Goal: Complete application form: Complete application form

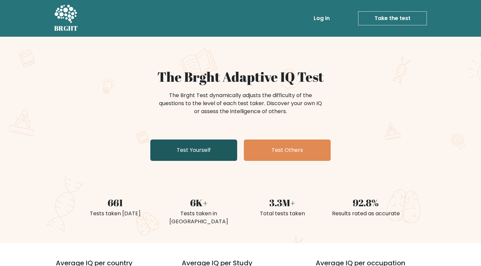
click at [200, 153] on link "Test Yourself" at bounding box center [193, 150] width 87 height 21
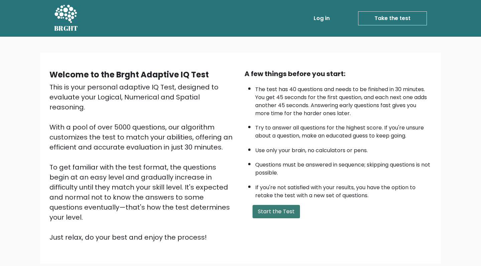
click at [281, 218] on button "Start the Test" at bounding box center [276, 211] width 47 height 13
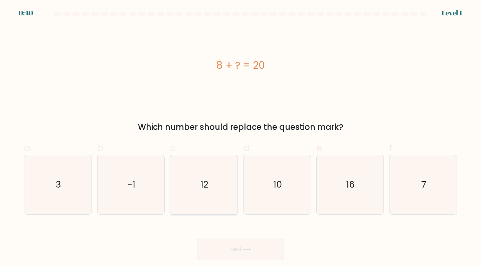
click at [213, 191] on icon "12" at bounding box center [203, 184] width 59 height 59
click at [241, 138] on input "c. 12" at bounding box center [241, 135] width 0 height 4
radio input "true"
click at [256, 253] on button "Next" at bounding box center [240, 249] width 87 height 21
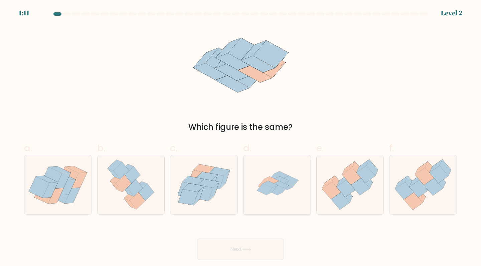
click at [281, 187] on icon at bounding box center [281, 184] width 15 height 7
click at [241, 138] on input "d." at bounding box center [241, 135] width 0 height 4
radio input "true"
click at [245, 254] on button "Next" at bounding box center [240, 249] width 87 height 21
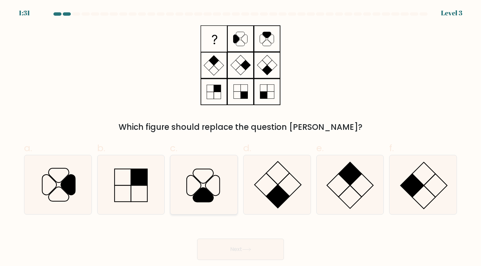
click at [212, 191] on icon at bounding box center [203, 184] width 59 height 59
click at [241, 138] on input "c." at bounding box center [241, 135] width 0 height 4
radio input "true"
click at [242, 250] on button "Next" at bounding box center [240, 249] width 87 height 21
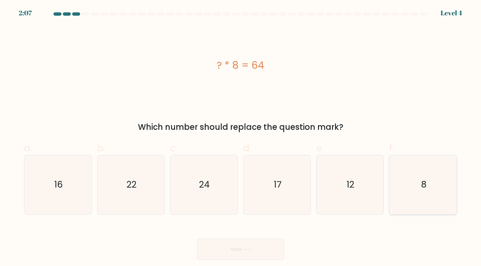
click at [429, 192] on icon "8" at bounding box center [423, 184] width 59 height 59
click at [241, 138] on input "f. 8" at bounding box center [241, 135] width 0 height 4
radio input "true"
click at [261, 246] on button "Next" at bounding box center [240, 249] width 87 height 21
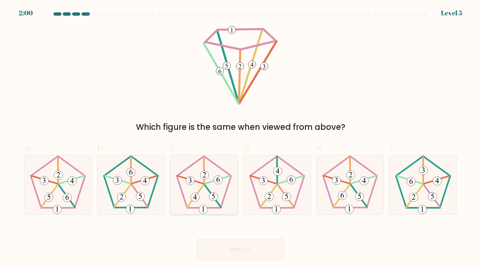
click at [198, 201] on icon at bounding box center [203, 184] width 59 height 59
click at [241, 138] on input "c." at bounding box center [241, 135] width 0 height 4
radio input "true"
click at [231, 254] on button "Next" at bounding box center [240, 249] width 87 height 21
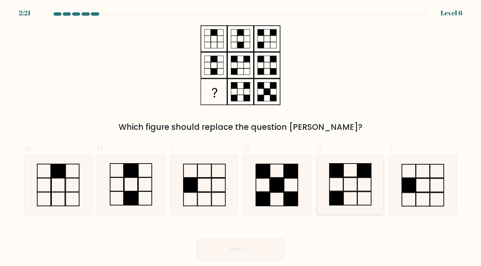
click at [369, 199] on icon at bounding box center [350, 184] width 59 height 59
click at [241, 138] on input "e." at bounding box center [241, 135] width 0 height 4
radio input "true"
click at [220, 255] on button "Next" at bounding box center [240, 249] width 87 height 21
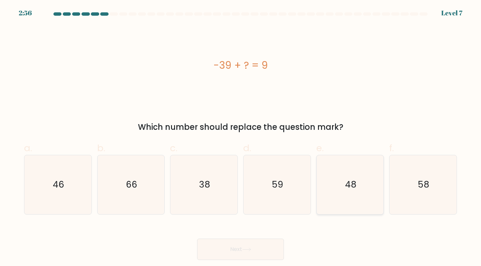
click at [347, 196] on icon "48" at bounding box center [350, 184] width 59 height 59
click at [241, 138] on input "e. 48" at bounding box center [241, 135] width 0 height 4
radio input "true"
click at [251, 254] on button "Next" at bounding box center [240, 249] width 87 height 21
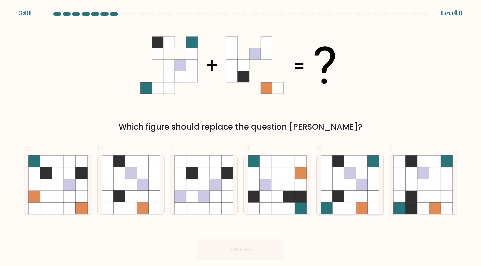
click at [356, 195] on icon at bounding box center [362, 197] width 12 height 12
click at [241, 138] on input "e." at bounding box center [241, 135] width 0 height 4
radio input "true"
click at [259, 254] on button "Next" at bounding box center [240, 249] width 87 height 21
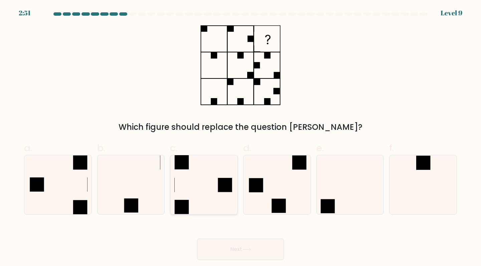
click at [208, 185] on icon at bounding box center [203, 184] width 59 height 59
click at [241, 138] on input "c." at bounding box center [241, 135] width 0 height 4
radio input "true"
click at [224, 249] on button "Next" at bounding box center [240, 249] width 87 height 21
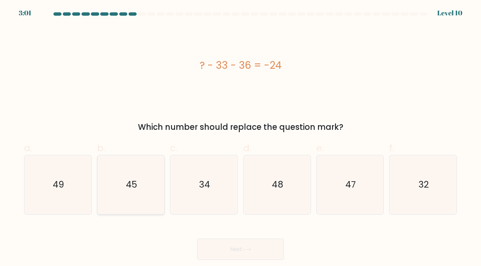
click at [133, 183] on text "45" at bounding box center [131, 185] width 11 height 12
click at [241, 138] on input "b. 45" at bounding box center [241, 135] width 0 height 4
radio input "true"
click at [248, 243] on button "Next" at bounding box center [240, 249] width 87 height 21
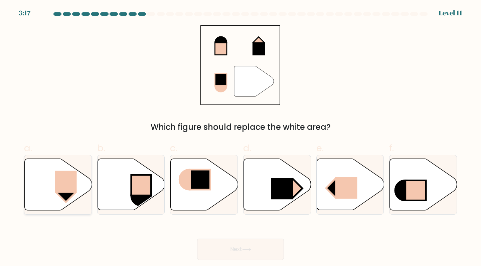
click at [70, 181] on rect at bounding box center [66, 182] width 22 height 22
click at [241, 138] on input "a." at bounding box center [241, 135] width 0 height 4
radio input "true"
click at [258, 251] on button "Next" at bounding box center [240, 249] width 87 height 21
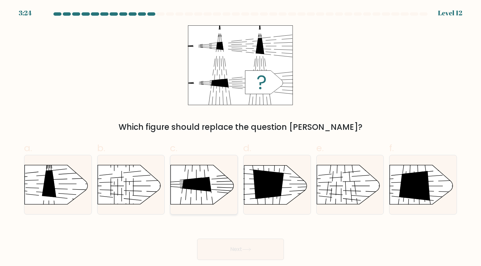
click at [202, 197] on rect at bounding box center [231, 154] width 174 height 133
click at [241, 138] on input "c." at bounding box center [241, 135] width 0 height 4
radio input "true"
click at [250, 243] on button "Next" at bounding box center [240, 249] width 87 height 21
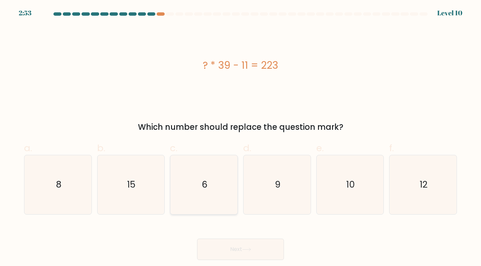
click at [204, 202] on icon "6" at bounding box center [203, 184] width 59 height 59
click at [241, 138] on input "c. 6" at bounding box center [241, 135] width 0 height 4
radio input "true"
click at [234, 254] on button "Next" at bounding box center [240, 249] width 87 height 21
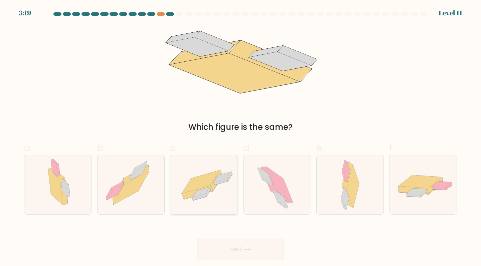
click at [207, 199] on icon at bounding box center [203, 185] width 67 height 46
click at [241, 138] on input "c." at bounding box center [241, 135] width 0 height 4
radio input "true"
click at [239, 255] on button "Next" at bounding box center [240, 249] width 87 height 21
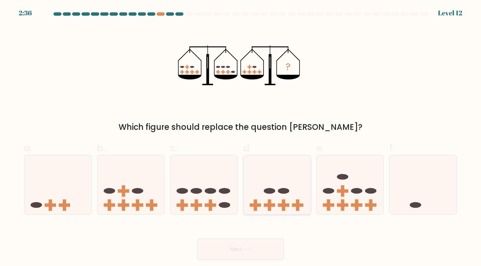
click at [257, 190] on icon at bounding box center [277, 184] width 67 height 55
click at [241, 138] on input "d." at bounding box center [241, 135] width 0 height 4
radio input "true"
click at [234, 255] on button "Next" at bounding box center [240, 249] width 87 height 21
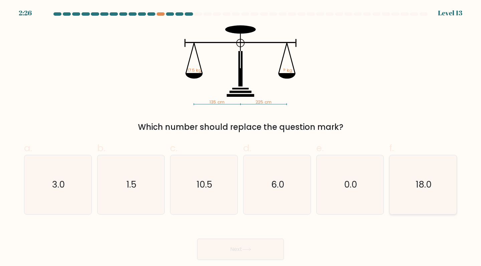
click at [418, 188] on text "18.0" at bounding box center [424, 185] width 16 height 12
click at [241, 138] on input "f. 18.0" at bounding box center [241, 135] width 0 height 4
radio input "true"
click at [233, 244] on button "Next" at bounding box center [240, 249] width 87 height 21
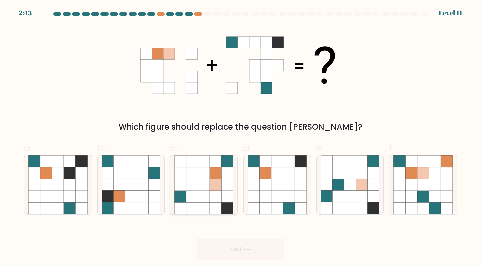
click at [206, 198] on icon at bounding box center [204, 197] width 12 height 12
click at [241, 138] on input "c." at bounding box center [241, 135] width 0 height 4
radio input "true"
click at [241, 247] on button "Next" at bounding box center [240, 249] width 87 height 21
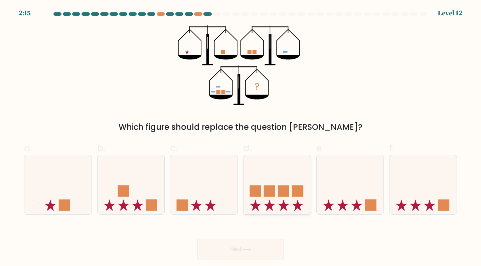
click at [269, 182] on icon at bounding box center [277, 184] width 67 height 55
click at [241, 138] on input "d." at bounding box center [241, 135] width 0 height 4
radio input "true"
click at [255, 256] on button "Next" at bounding box center [240, 249] width 87 height 21
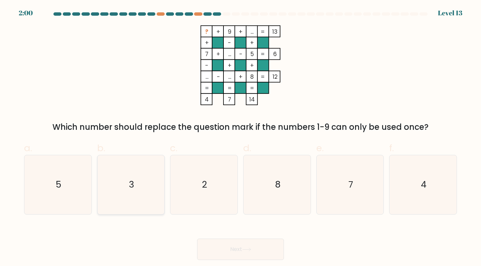
click at [126, 189] on icon "3" at bounding box center [131, 184] width 59 height 59
click at [241, 138] on input "b. 3" at bounding box center [241, 135] width 0 height 4
radio input "true"
click at [238, 246] on button "Next" at bounding box center [240, 249] width 87 height 21
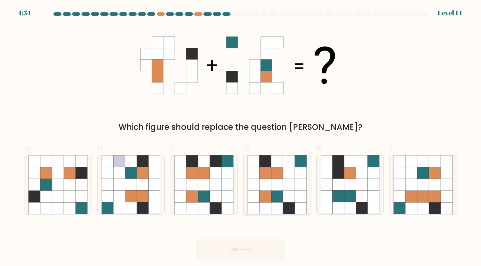
click at [279, 210] on icon at bounding box center [277, 208] width 12 height 12
click at [241, 138] on input "d." at bounding box center [241, 135] width 0 height 4
radio input "true"
click at [247, 253] on button "Next" at bounding box center [240, 249] width 87 height 21
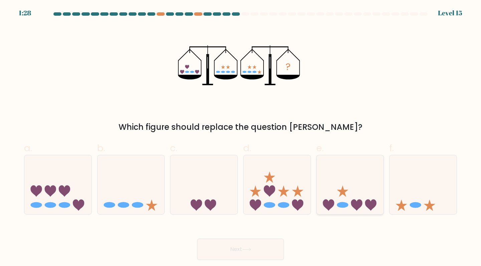
click at [332, 192] on icon at bounding box center [350, 184] width 67 height 55
click at [241, 138] on input "e." at bounding box center [241, 135] width 0 height 4
radio input "true"
click at [249, 252] on button "Next" at bounding box center [240, 249] width 87 height 21
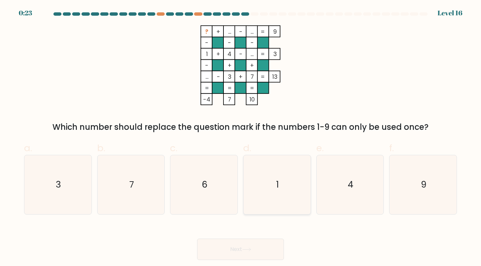
click at [285, 192] on icon "1" at bounding box center [277, 184] width 59 height 59
click at [241, 138] on input "d. 1" at bounding box center [241, 135] width 0 height 4
radio input "true"
click at [246, 256] on button "Next" at bounding box center [240, 249] width 87 height 21
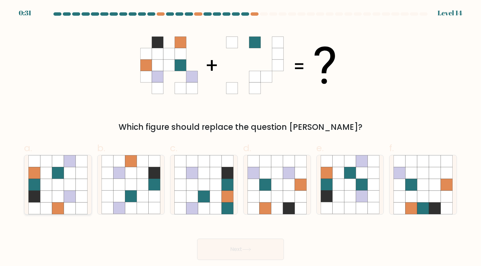
click at [67, 192] on icon at bounding box center [70, 197] width 12 height 12
click at [241, 138] on input "a." at bounding box center [241, 135] width 0 height 4
radio input "true"
click at [248, 251] on icon at bounding box center [246, 250] width 9 height 4
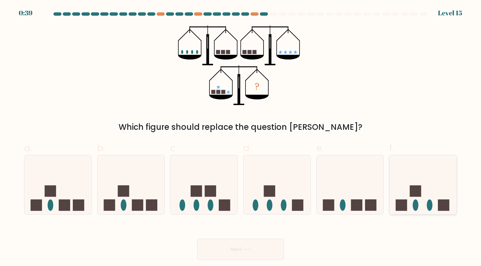
click at [433, 213] on div at bounding box center [423, 185] width 68 height 60
click at [241, 138] on input "f." at bounding box center [241, 135] width 0 height 4
radio input "true"
click at [226, 253] on button "Next" at bounding box center [240, 249] width 87 height 21
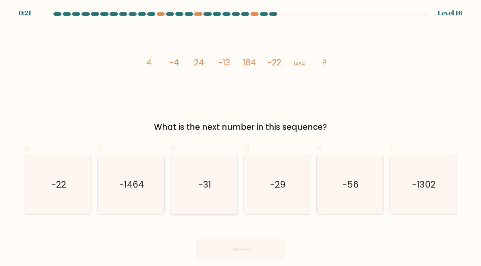
click at [203, 186] on text "-31" at bounding box center [204, 185] width 13 height 12
click at [241, 138] on input "c. -31" at bounding box center [241, 135] width 0 height 4
radio input "true"
click at [236, 252] on button "Next" at bounding box center [240, 249] width 87 height 21
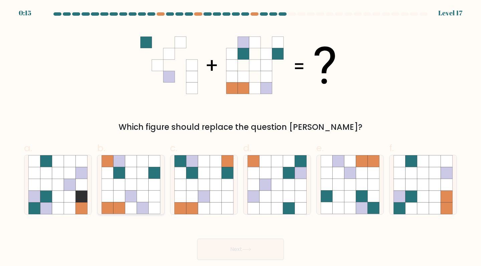
click at [122, 174] on icon at bounding box center [119, 173] width 12 height 12
click at [241, 138] on input "b." at bounding box center [241, 135] width 0 height 4
radio input "true"
click at [229, 246] on button "Next" at bounding box center [240, 249] width 87 height 21
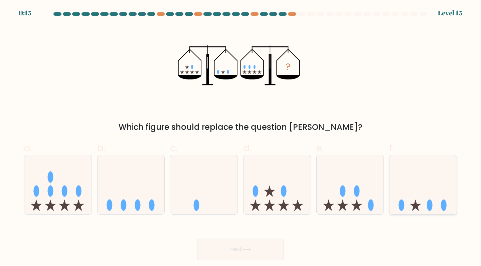
click at [438, 197] on icon at bounding box center [423, 184] width 67 height 55
click at [241, 138] on input "f." at bounding box center [241, 135] width 0 height 4
radio input "true"
click at [266, 242] on button "Next" at bounding box center [240, 249] width 87 height 21
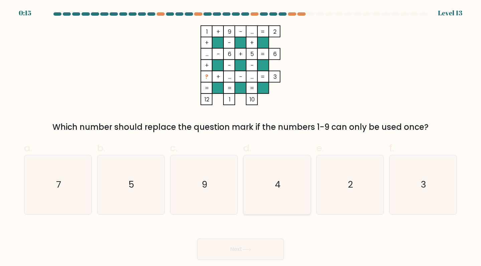
click at [298, 166] on icon "4" at bounding box center [277, 184] width 59 height 59
click at [241, 138] on input "d. 4" at bounding box center [241, 135] width 0 height 4
radio input "true"
click at [234, 251] on button "Next" at bounding box center [240, 249] width 87 height 21
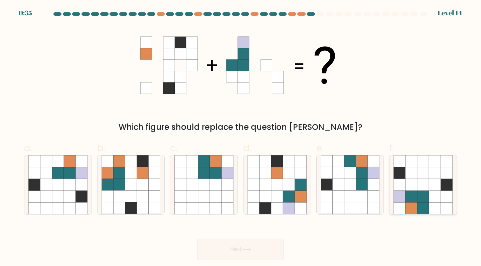
click at [428, 187] on icon at bounding box center [423, 185] width 12 height 12
click at [241, 138] on input "f." at bounding box center [241, 135] width 0 height 4
radio input "true"
click at [256, 256] on button "Next" at bounding box center [240, 249] width 87 height 21
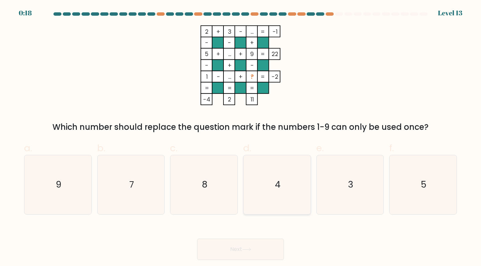
click at [265, 173] on icon "4" at bounding box center [277, 184] width 59 height 59
click at [241, 138] on input "d. 4" at bounding box center [241, 135] width 0 height 4
radio input "true"
click at [245, 249] on icon at bounding box center [246, 250] width 9 height 4
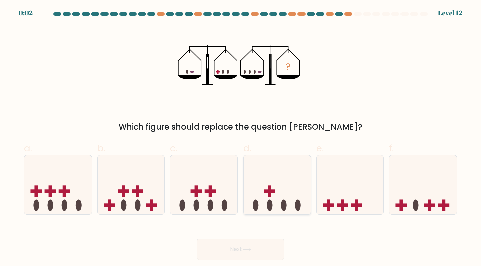
click at [276, 193] on icon at bounding box center [277, 184] width 67 height 55
click at [241, 138] on input "d." at bounding box center [241, 135] width 0 height 4
radio input "true"
click at [228, 249] on button "Next" at bounding box center [240, 249] width 87 height 21
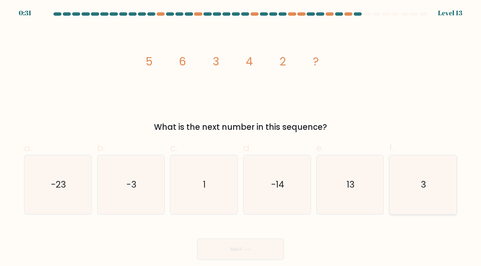
click at [422, 188] on text "3" at bounding box center [423, 185] width 5 height 12
click at [241, 138] on input "f. 3" at bounding box center [241, 135] width 0 height 4
radio input "true"
click at [253, 247] on button "Next" at bounding box center [240, 249] width 87 height 21
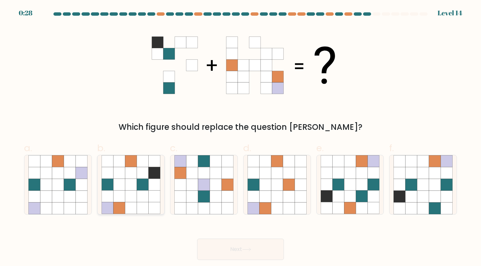
click at [137, 180] on icon at bounding box center [143, 185] width 12 height 12
click at [241, 138] on input "b." at bounding box center [241, 135] width 0 height 4
radio input "true"
click at [232, 252] on button "Next" at bounding box center [240, 249] width 87 height 21
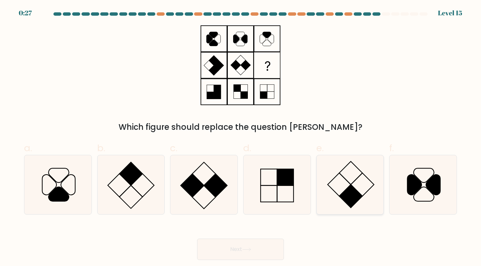
click at [347, 182] on icon at bounding box center [350, 184] width 59 height 59
click at [241, 138] on input "e." at bounding box center [241, 135] width 0 height 4
radio input "true"
click at [247, 254] on button "Next" at bounding box center [240, 249] width 87 height 21
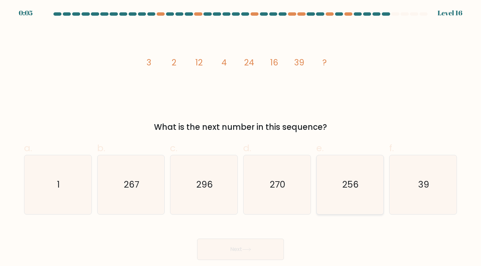
click at [339, 198] on icon "256" at bounding box center [350, 184] width 59 height 59
click at [241, 138] on input "e. 256" at bounding box center [241, 135] width 0 height 4
radio input "true"
click at [250, 245] on button "Next" at bounding box center [240, 249] width 87 height 21
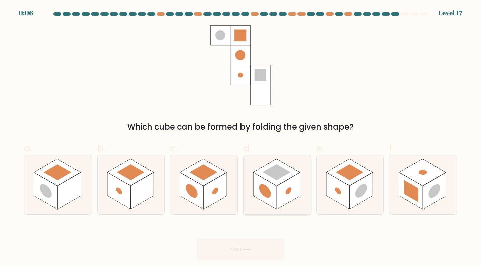
click at [280, 189] on rect at bounding box center [288, 191] width 23 height 37
click at [241, 138] on input "d." at bounding box center [241, 135] width 0 height 4
radio input "true"
click at [230, 257] on button "Next" at bounding box center [240, 249] width 87 height 21
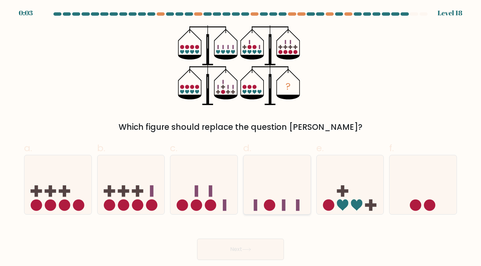
click at [277, 194] on icon at bounding box center [277, 184] width 67 height 55
click at [241, 138] on input "d." at bounding box center [241, 135] width 0 height 4
radio input "true"
click at [251, 251] on icon at bounding box center [246, 250] width 9 height 4
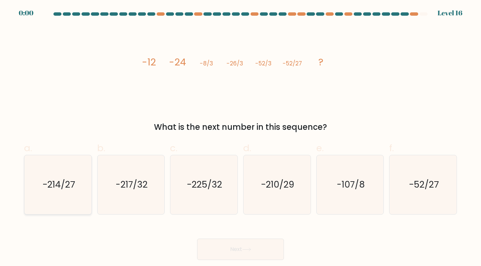
click at [79, 193] on icon "-214/27" at bounding box center [57, 184] width 59 height 59
click at [241, 138] on input "a. -214/27" at bounding box center [241, 135] width 0 height 4
radio input "true"
click at [238, 245] on div "Next" at bounding box center [240, 241] width 441 height 37
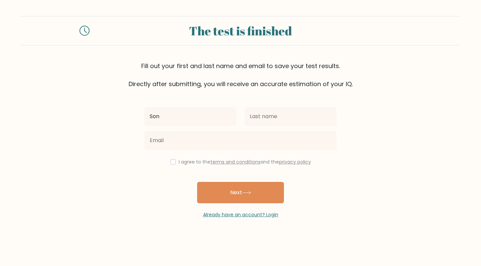
type input "Son"
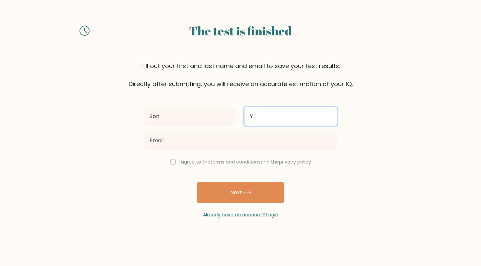
type input "Y"
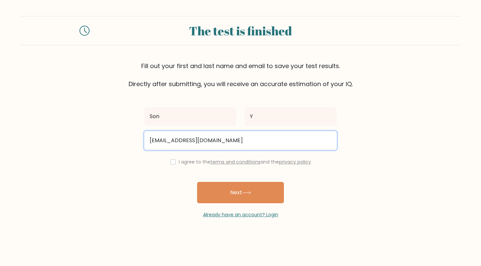
type input "[EMAIL_ADDRESS][DOMAIN_NAME]"
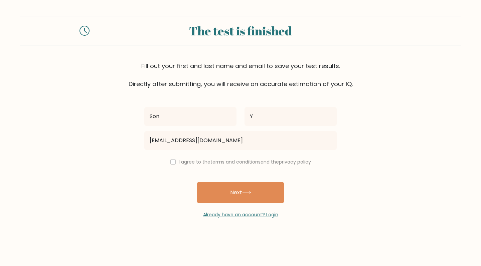
click at [187, 156] on div "Son Y [EMAIL_ADDRESS][DOMAIN_NAME] I agree to the terms and conditions and the …" at bounding box center [240, 154] width 200 height 130
click at [187, 162] on label "I agree to the terms and conditions and the privacy policy" at bounding box center [245, 162] width 132 height 7
click at [171, 163] on input "checkbox" at bounding box center [172, 161] width 5 height 5
checkbox input "true"
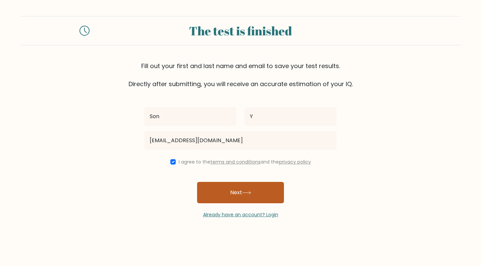
click at [233, 193] on button "Next" at bounding box center [240, 192] width 87 height 21
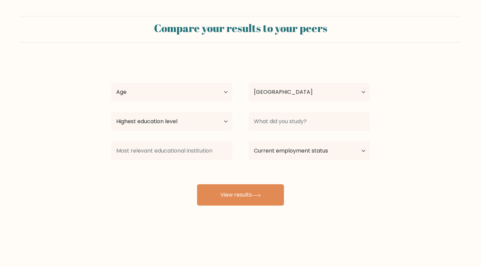
select select "HK"
select select "18_24"
click at [89, 147] on form "Compare your results to your peers Son Y Age Under [DEMOGRAPHIC_DATA] [DEMOGRAP…" at bounding box center [240, 111] width 481 height 190
select select "bachelors_degree"
select select "employed"
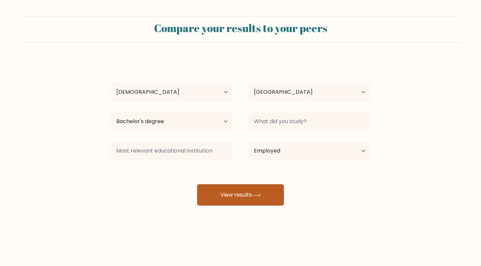
click at [261, 196] on icon at bounding box center [256, 196] width 9 height 4
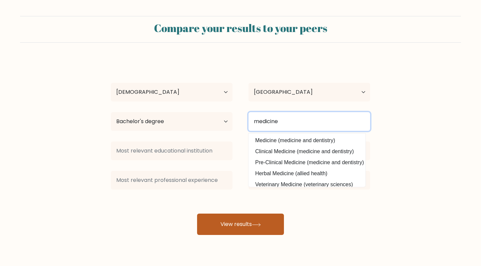
type input "medicine"
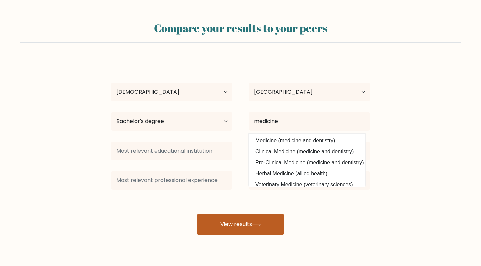
click at [251, 228] on button "View results" at bounding box center [240, 224] width 87 height 21
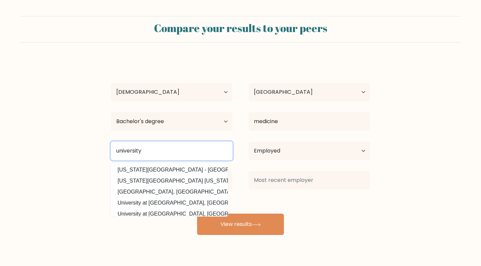
type input "university"
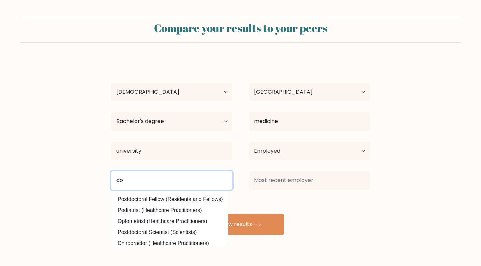
type input "d"
type input "medical profesisonal"
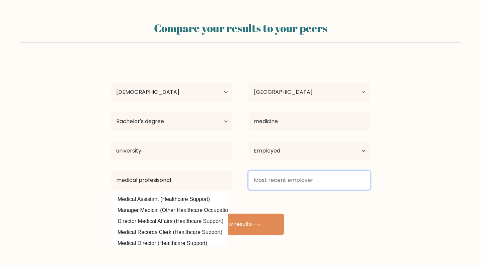
click at [320, 182] on input at bounding box center [310, 180] width 122 height 19
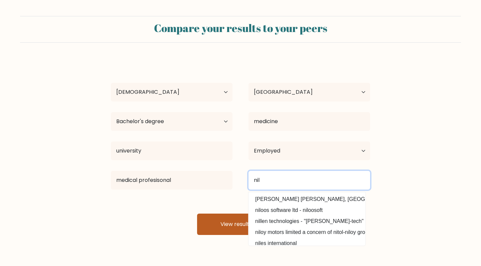
type input "nil"
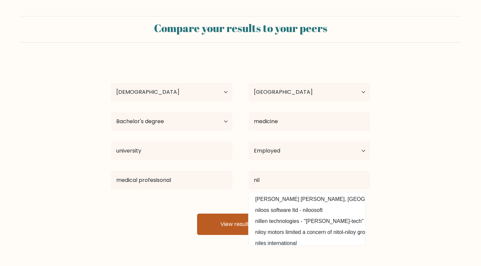
click at [249, 221] on button "View results" at bounding box center [240, 224] width 87 height 21
